Goal: Information Seeking & Learning: Check status

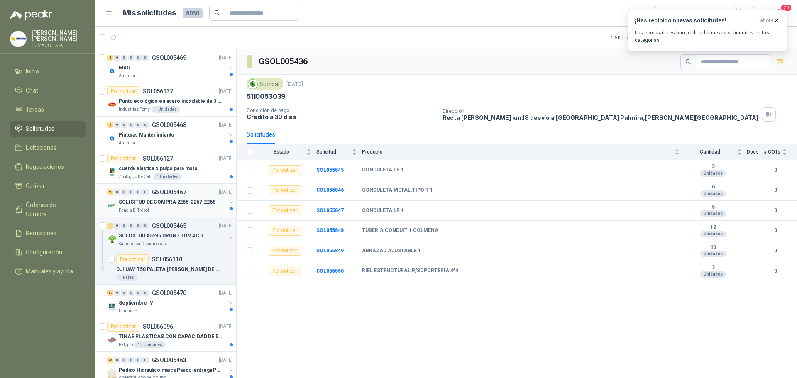
click at [165, 204] on p "SOLICITUD DE COMPRA 2265-2267-2268" at bounding box center [167, 202] width 97 height 8
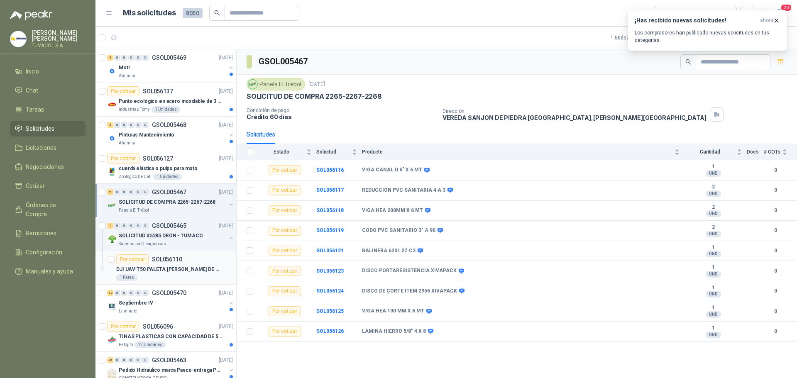
click at [172, 253] on article "Por cotizar SOL056110 DJI UAV T50 PALETA [PERSON_NAME] DE SUJECION FIJA 1 Pares" at bounding box center [166, 268] width 141 height 34
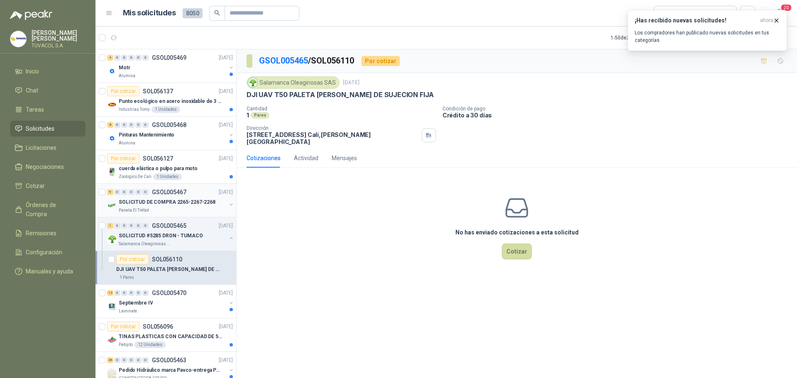
click at [181, 206] on p "SOLICITUD DE COMPRA 2265-2267-2268" at bounding box center [167, 202] width 97 height 8
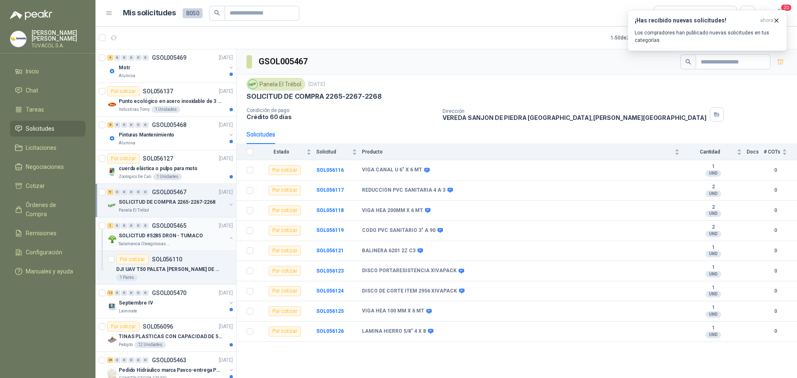
click at [172, 235] on p "SOLICITUD #5285 DRON - TUMACO" at bounding box center [161, 236] width 84 height 8
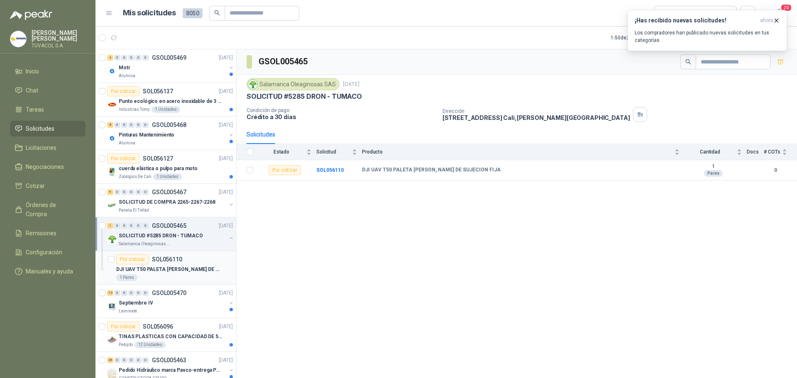
click at [172, 271] on p "DJI UAV T50 PALETA [PERSON_NAME] DE SUJECION FIJA" at bounding box center [167, 270] width 103 height 8
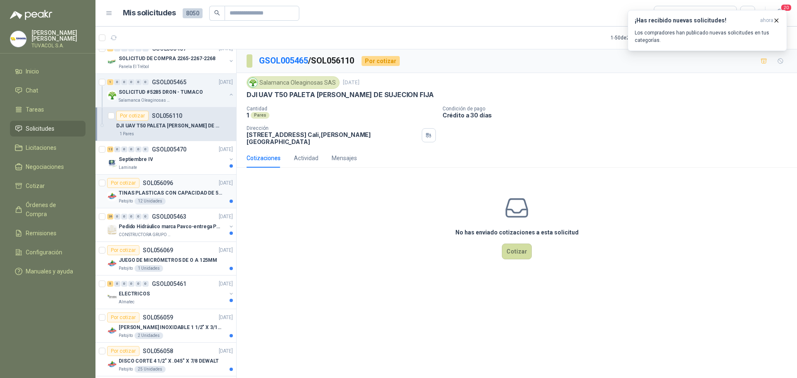
scroll to position [208, 0]
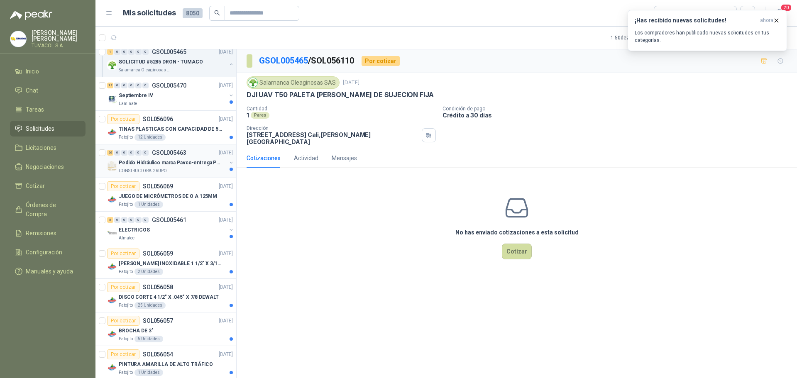
click at [173, 171] on div "CONSTRUCTORA GRUPO FIP" at bounding box center [173, 171] width 108 height 7
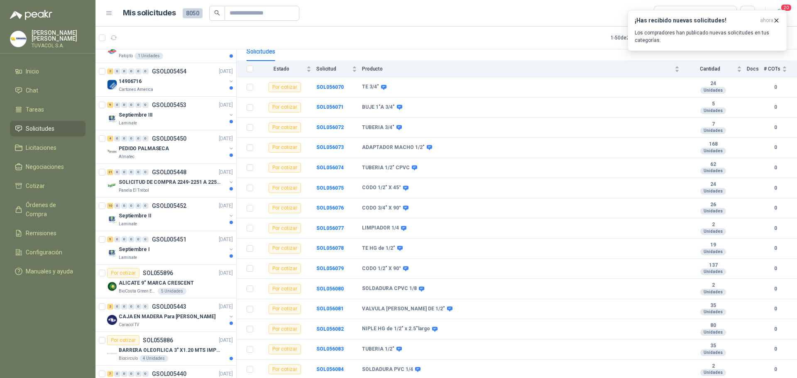
scroll to position [955, 0]
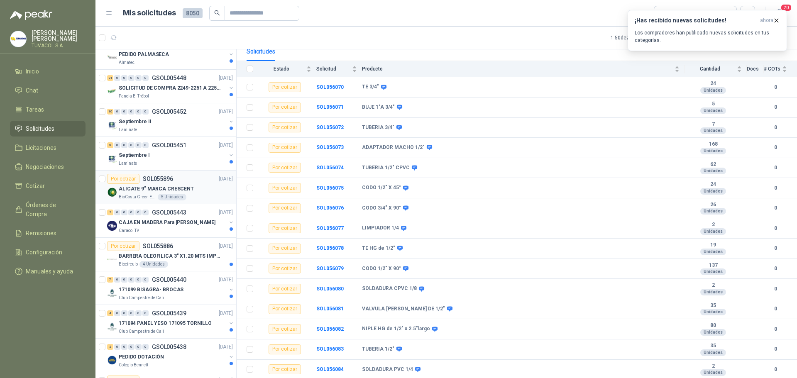
click at [151, 192] on p "ALICATE 9" MARCA CRESCENT" at bounding box center [156, 189] width 75 height 8
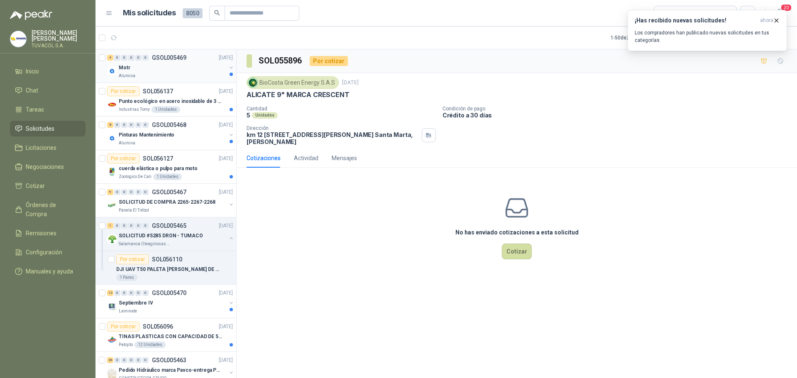
click at [130, 71] on div "Motr" at bounding box center [173, 68] width 108 height 10
